Goal: Obtain resource: Download file/media

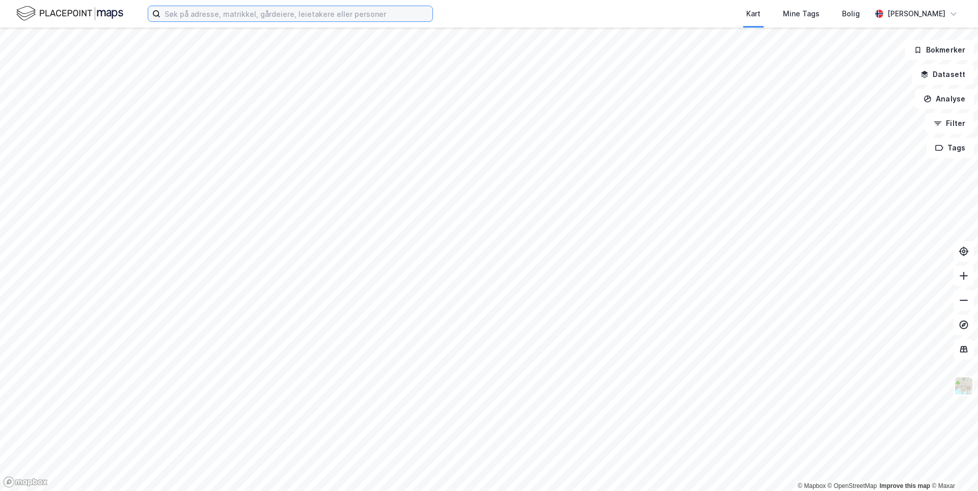
click at [267, 14] on input at bounding box center [296, 13] width 272 height 15
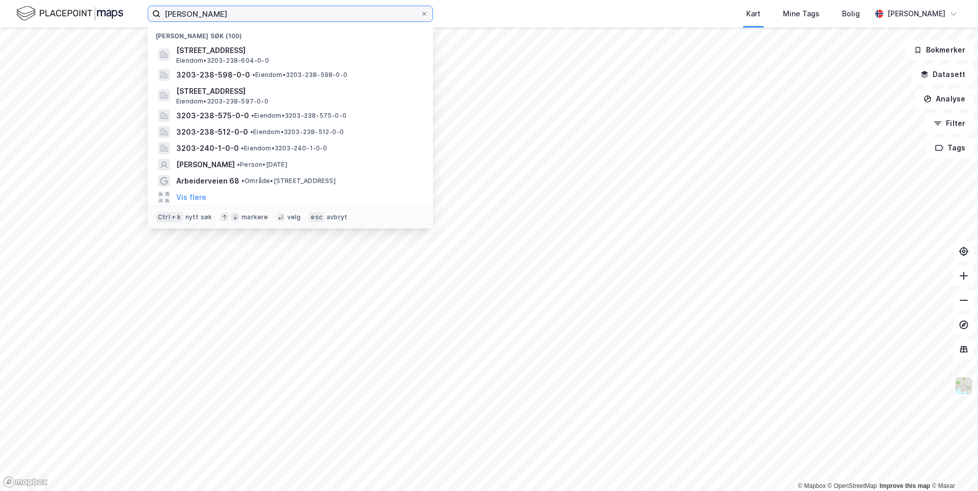
type input "[PERSON_NAME]"
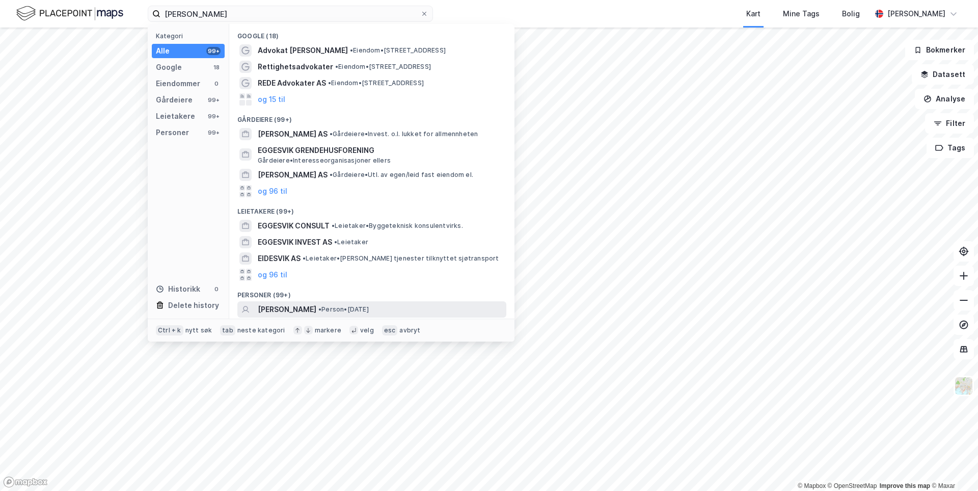
click at [316, 314] on span "[PERSON_NAME]" at bounding box center [287, 309] width 59 height 12
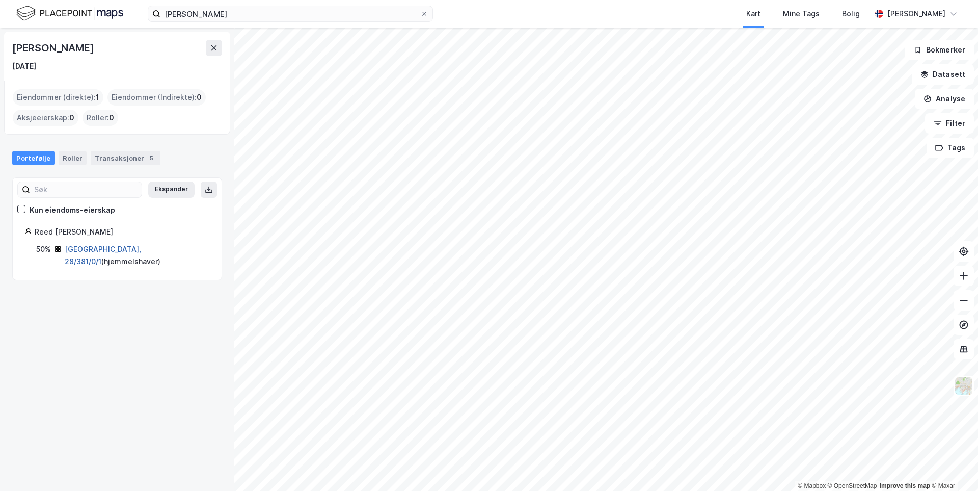
click at [116, 250] on link "[GEOGRAPHIC_DATA], 28/381/0/1" at bounding box center [103, 254] width 76 height 21
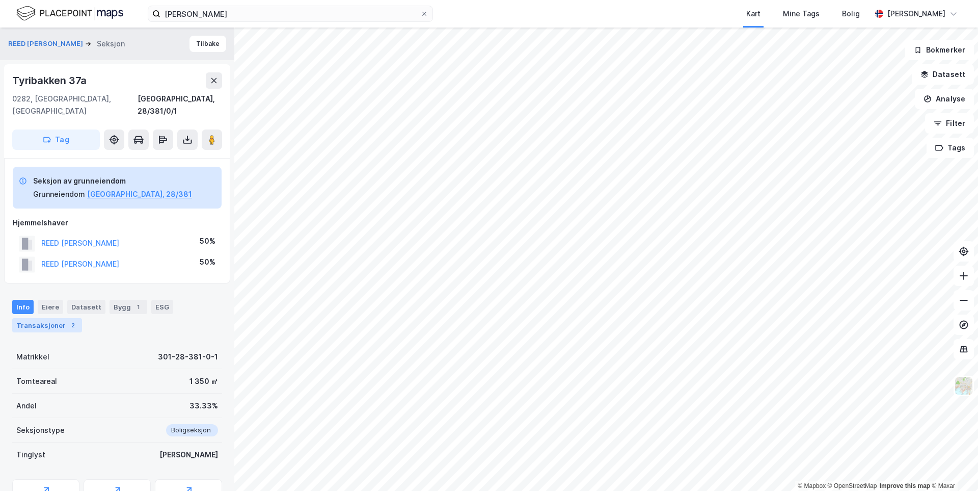
click at [65, 318] on div "Transaksjoner 2" at bounding box center [47, 325] width 70 height 14
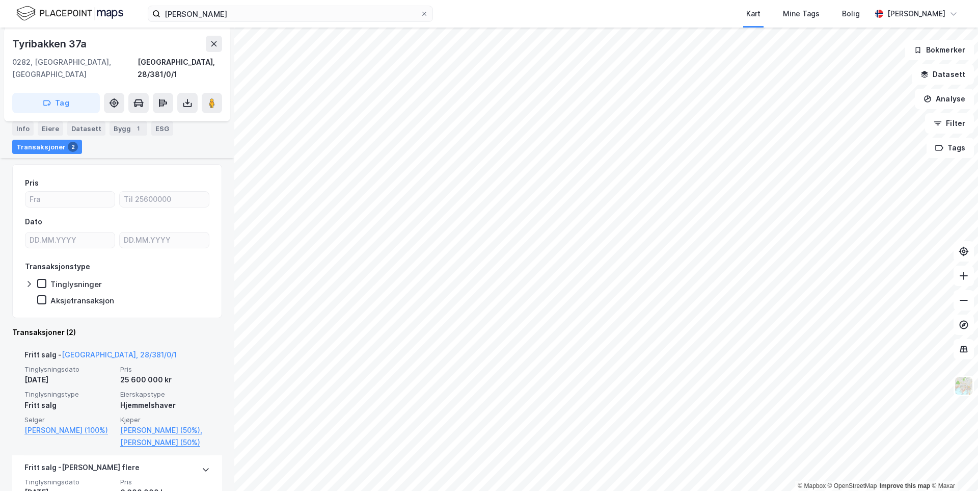
scroll to position [236, 0]
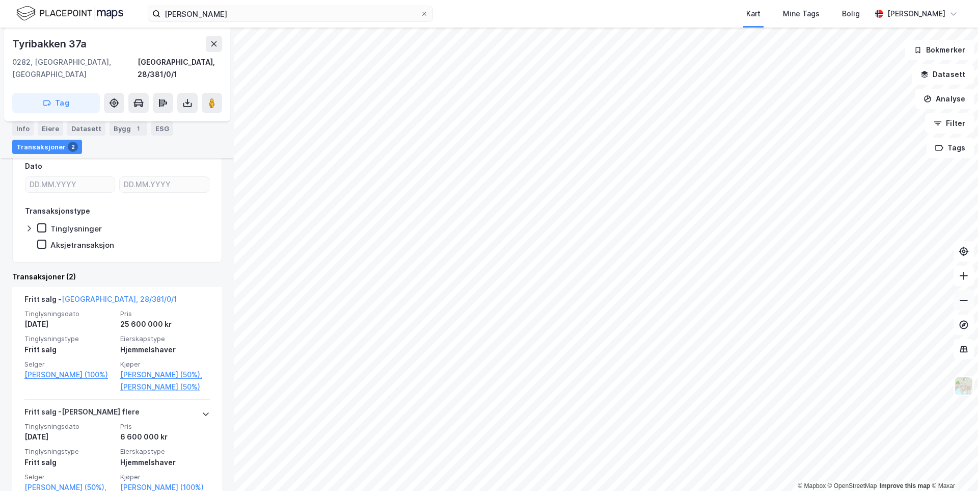
drag, startPoint x: 964, startPoint y: 296, endPoint x: 961, endPoint y: 301, distance: 5.7
click at [963, 297] on icon at bounding box center [964, 300] width 10 height 10
click at [961, 301] on icon at bounding box center [964, 300] width 10 height 10
click at [961, 302] on icon at bounding box center [964, 300] width 10 height 10
click at [957, 278] on button at bounding box center [964, 275] width 20 height 20
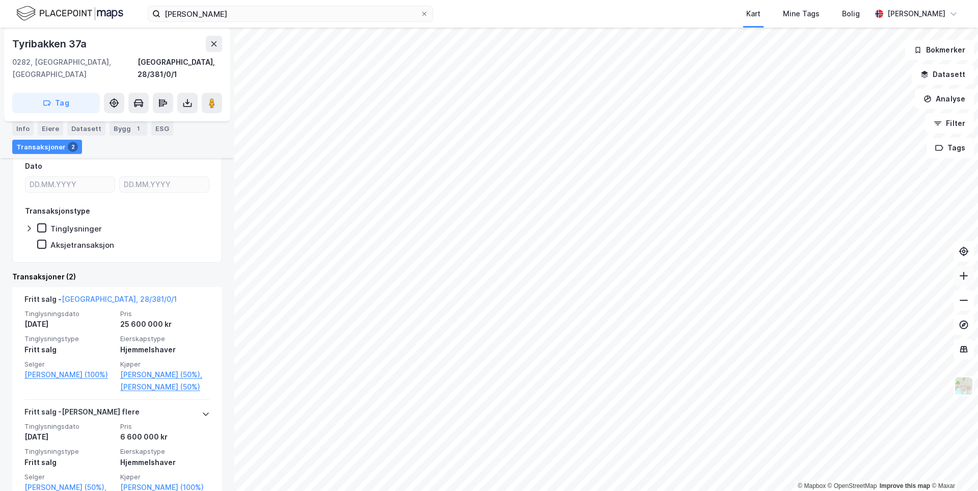
click at [957, 278] on button at bounding box center [964, 275] width 20 height 20
click at [192, 98] on icon at bounding box center [187, 103] width 10 height 10
click at [183, 115] on div "Last ned grunnbok" at bounding box center [143, 123] width 108 height 16
click at [83, 45] on div "Tyribakken 37a" at bounding box center [50, 44] width 76 height 16
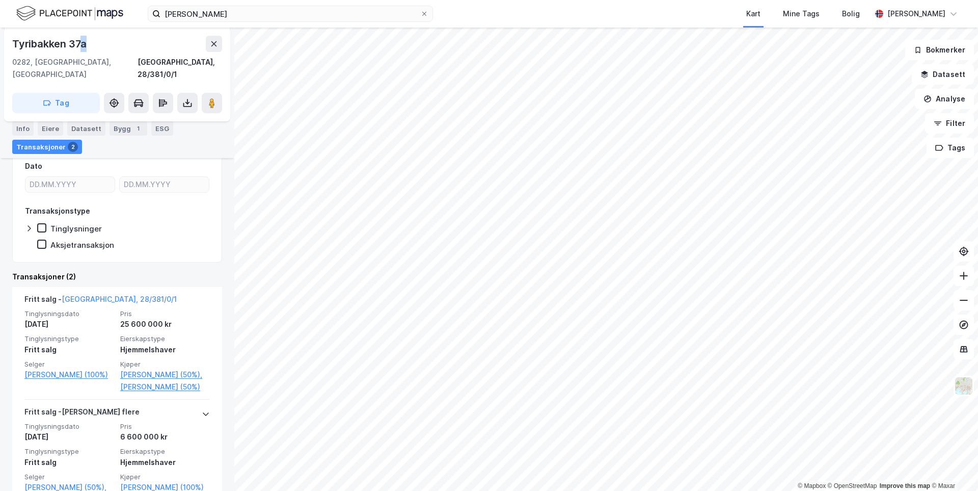
click at [84, 45] on div "Tyribakken 37a" at bounding box center [50, 44] width 76 height 16
drag, startPoint x: 87, startPoint y: 45, endPoint x: 8, endPoint y: 40, distance: 79.1
click at [8, 40] on div "[STREET_ADDRESS], 28/381/0/1 Tag" at bounding box center [117, 75] width 226 height 94
copy div "Tyribakken 37a"
